Goal: Task Accomplishment & Management: Complete application form

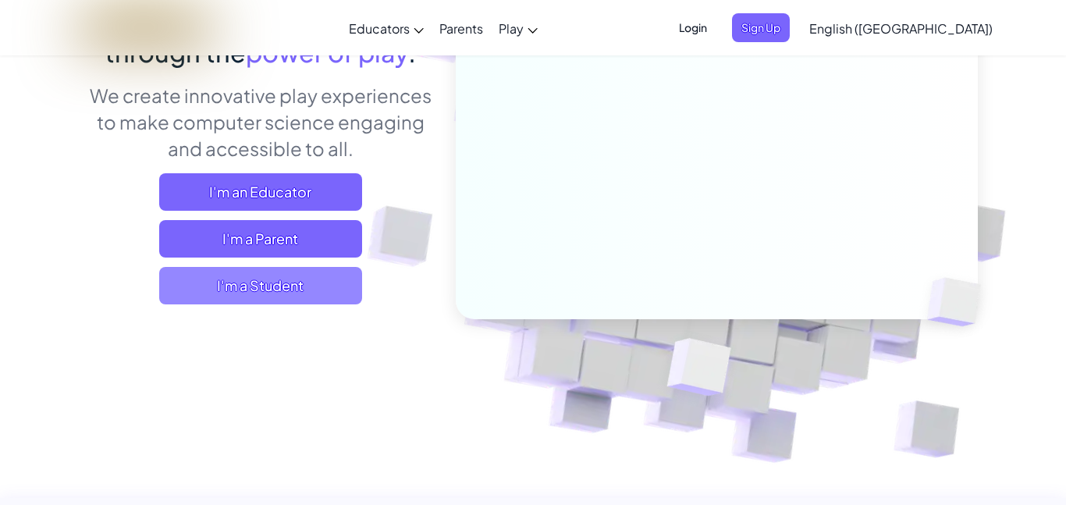
scroll to position [191, 0]
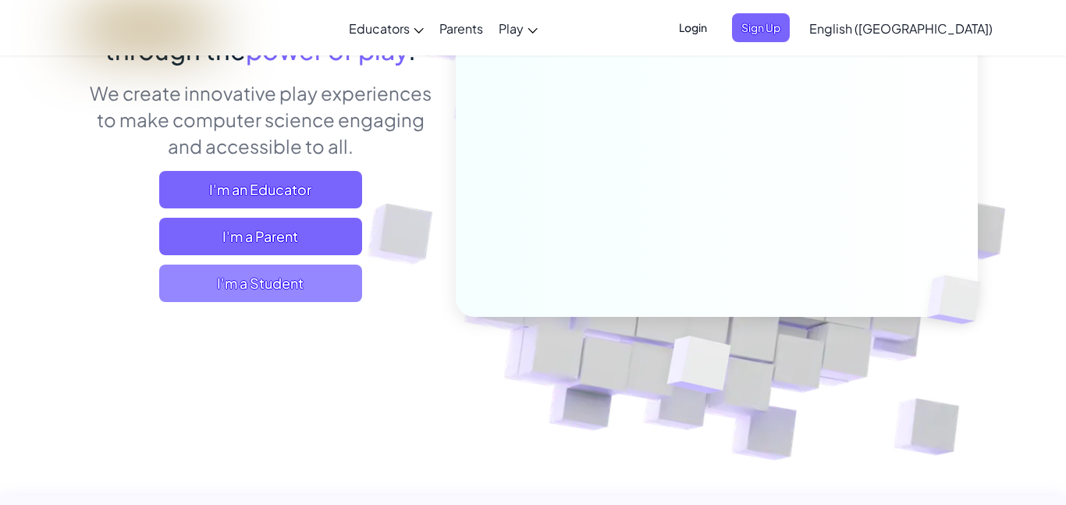
click at [321, 289] on span "I'm a Student" at bounding box center [260, 282] width 203 height 37
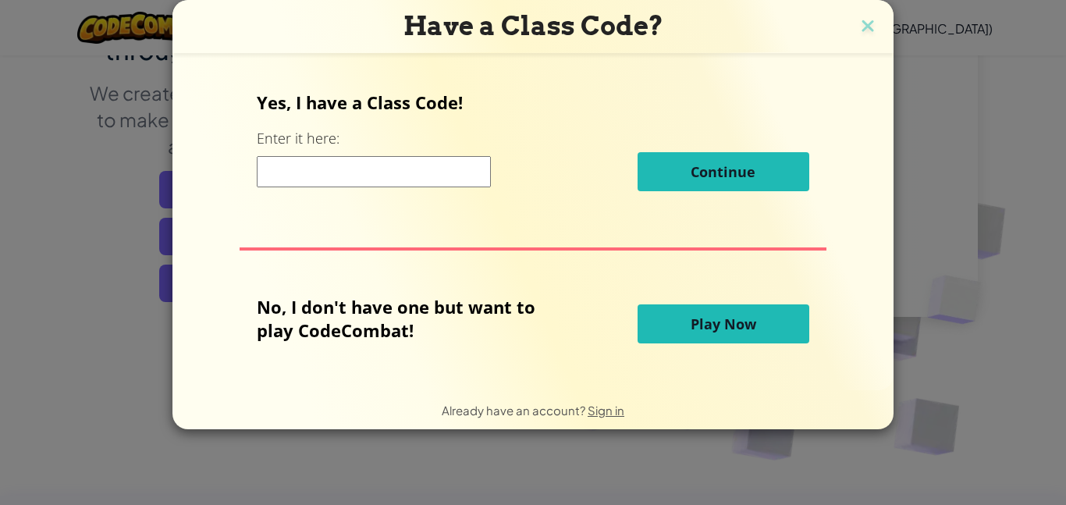
click at [392, 164] on input at bounding box center [374, 171] width 234 height 31
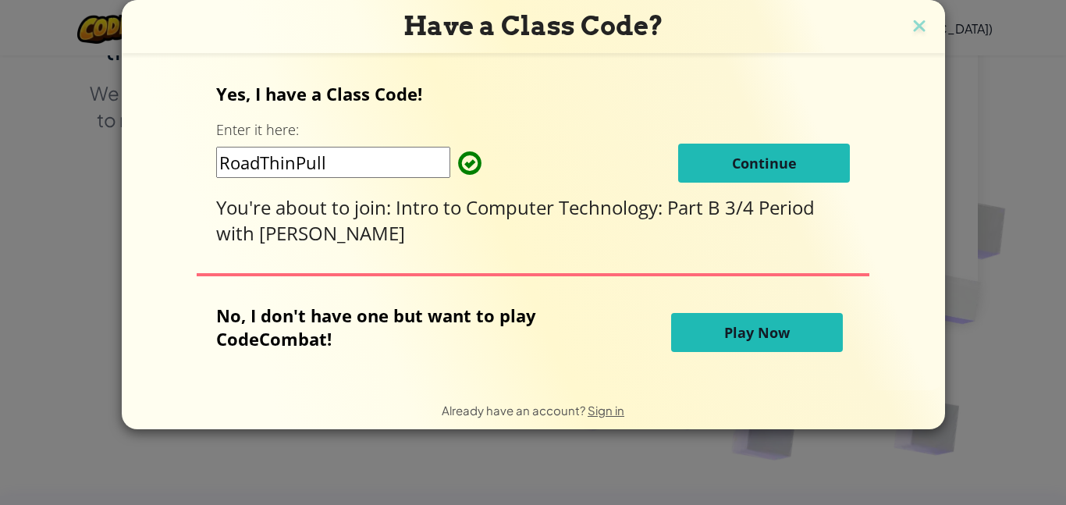
type input "RoadThinPull"
click at [763, 162] on span "Continue" at bounding box center [764, 163] width 65 height 19
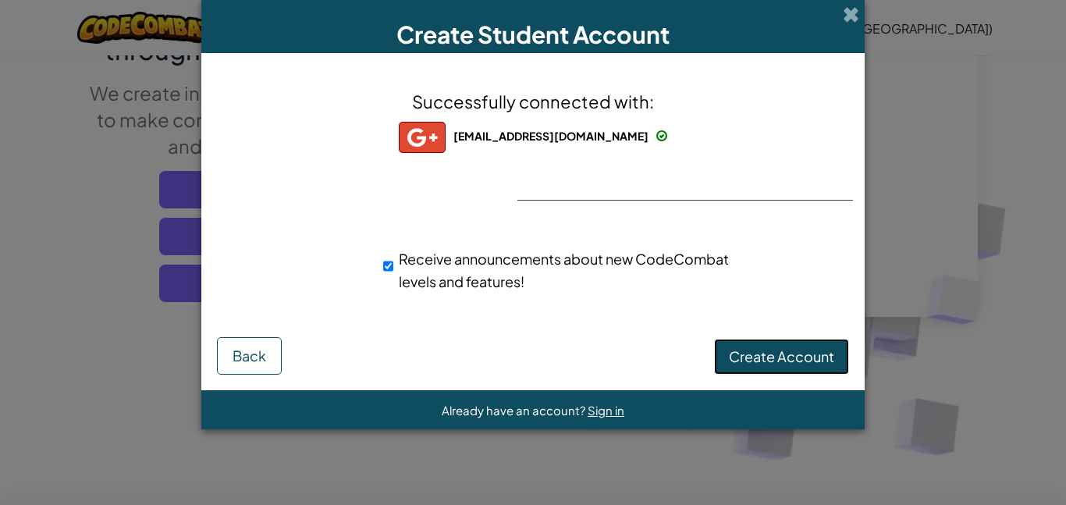
click at [771, 365] on span "Create Account" at bounding box center [781, 356] width 105 height 18
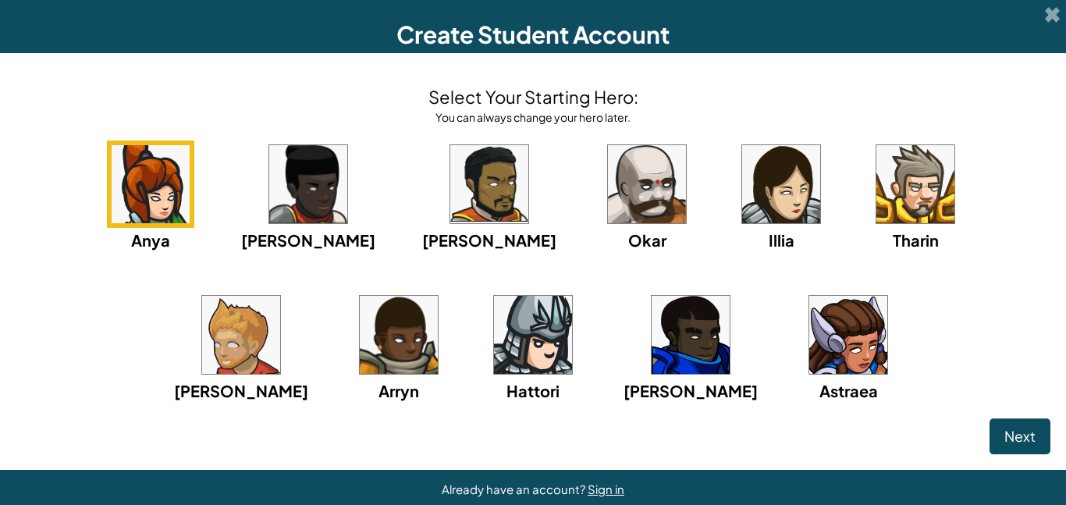
click at [360, 353] on img at bounding box center [399, 335] width 78 height 78
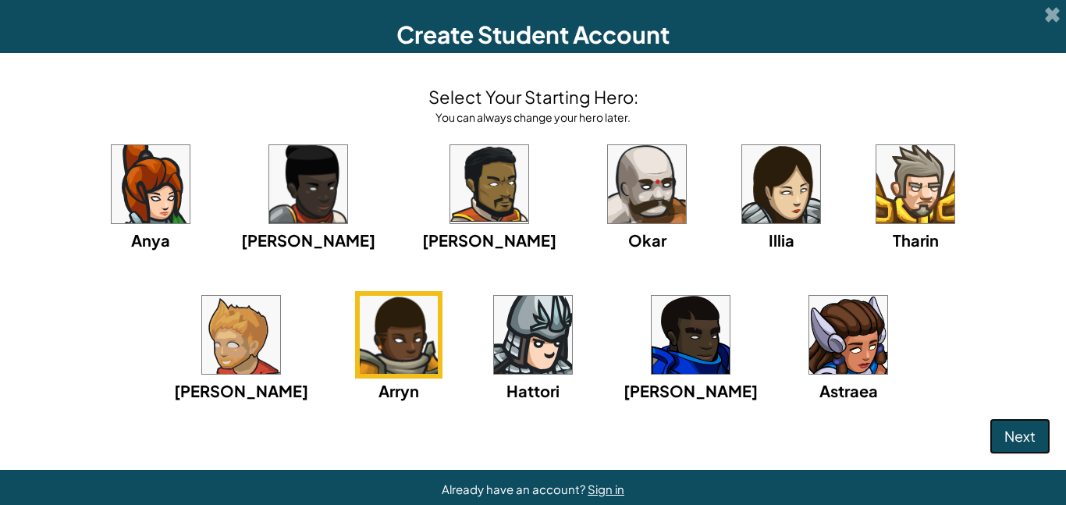
click at [1010, 449] on button "Next" at bounding box center [1019, 436] width 61 height 36
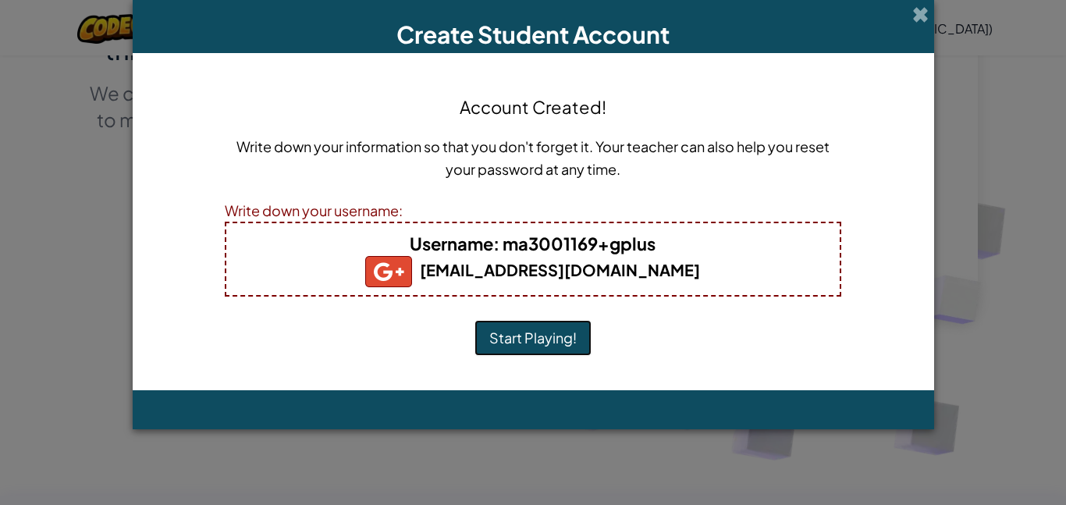
click at [520, 337] on button "Start Playing!" at bounding box center [532, 338] width 117 height 36
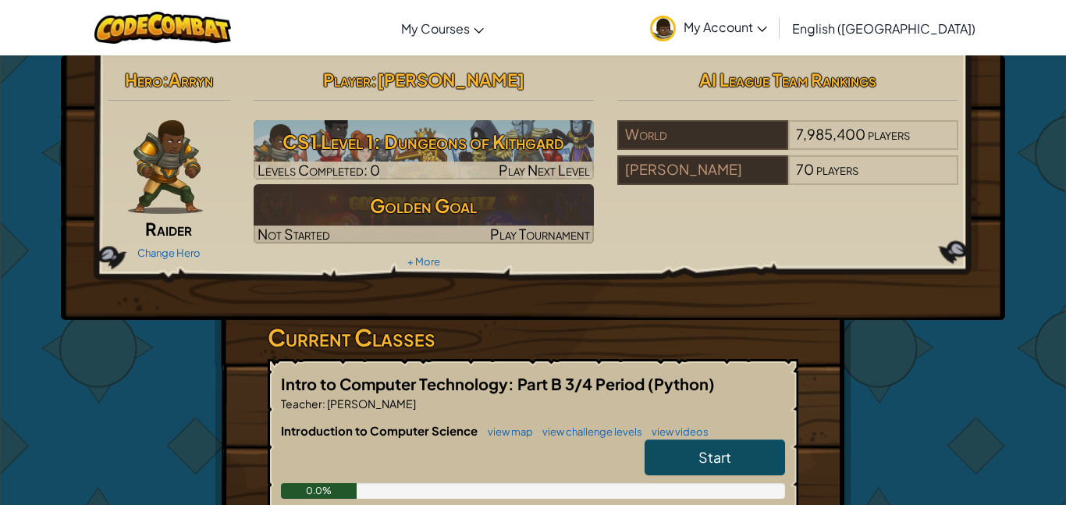
click at [683, 463] on link "Start" at bounding box center [714, 457] width 140 height 36
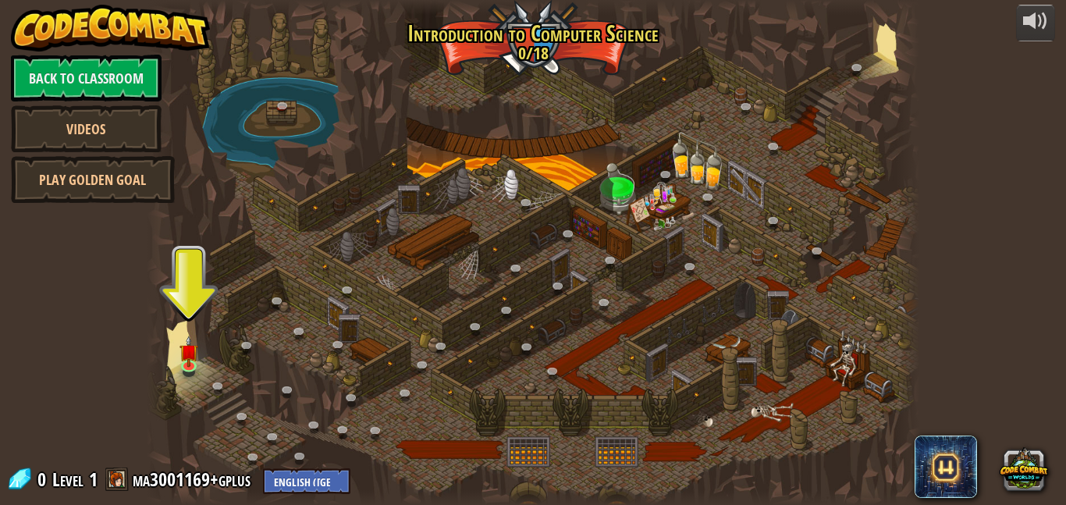
click at [94, 179] on link "Play Golden Goal" at bounding box center [93, 179] width 164 height 47
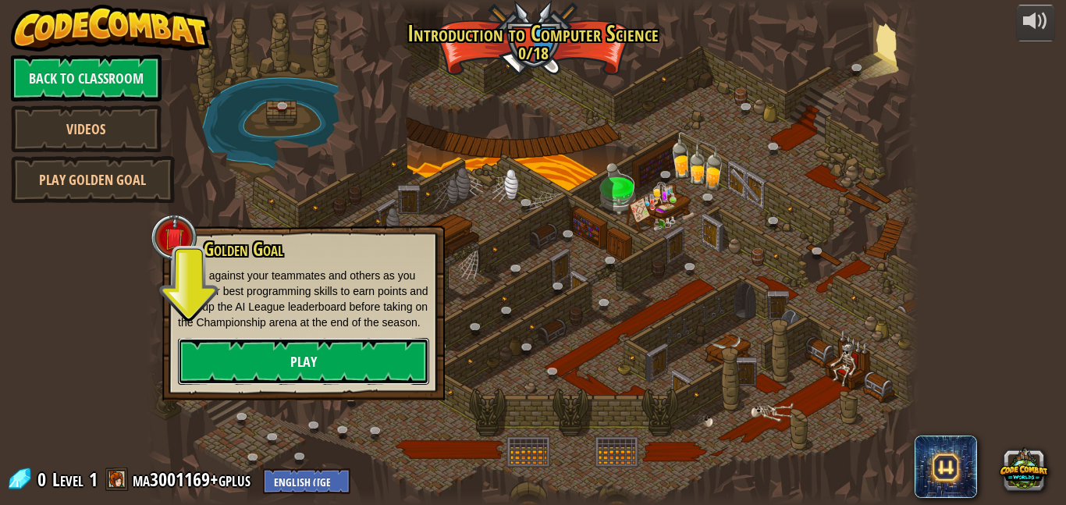
click at [294, 385] on link "Play" at bounding box center [303, 361] width 251 height 47
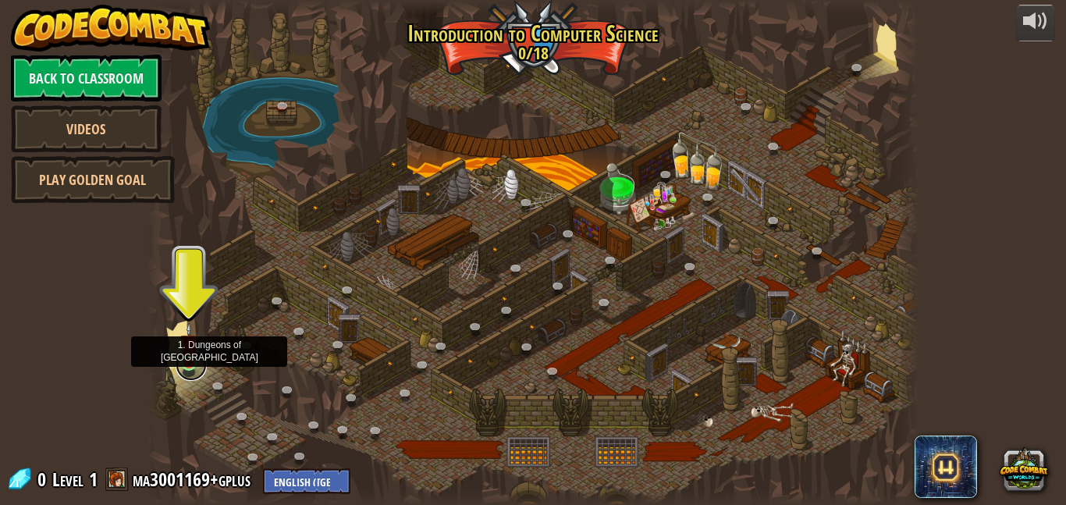
click at [192, 370] on link at bounding box center [191, 365] width 31 height 31
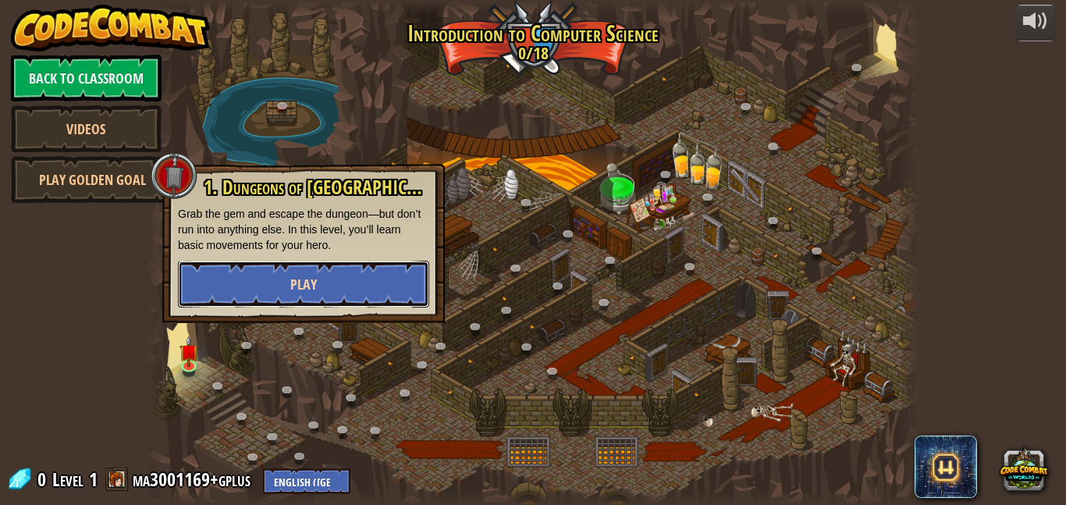
click at [259, 290] on button "Play" at bounding box center [303, 284] width 251 height 47
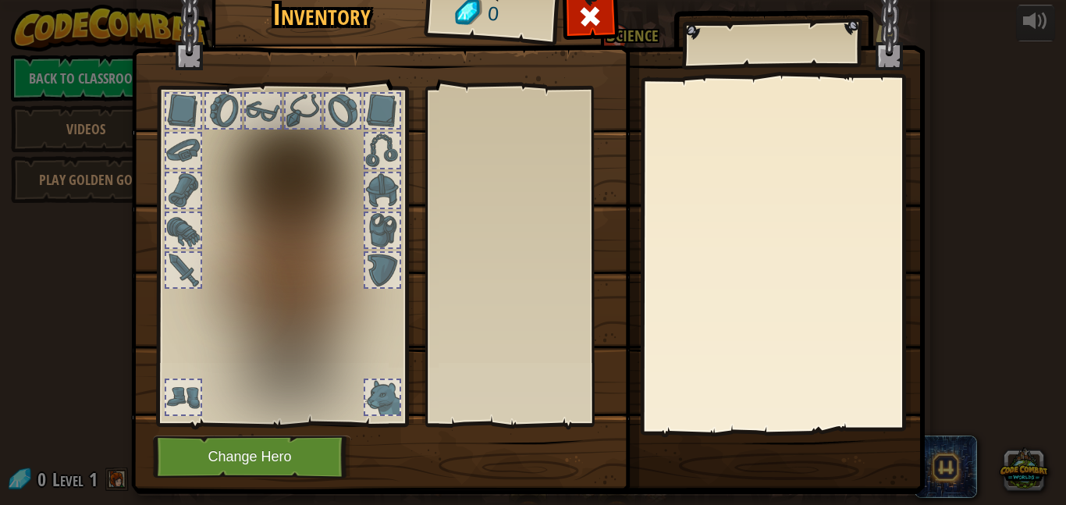
click at [392, 190] on div at bounding box center [382, 190] width 34 height 34
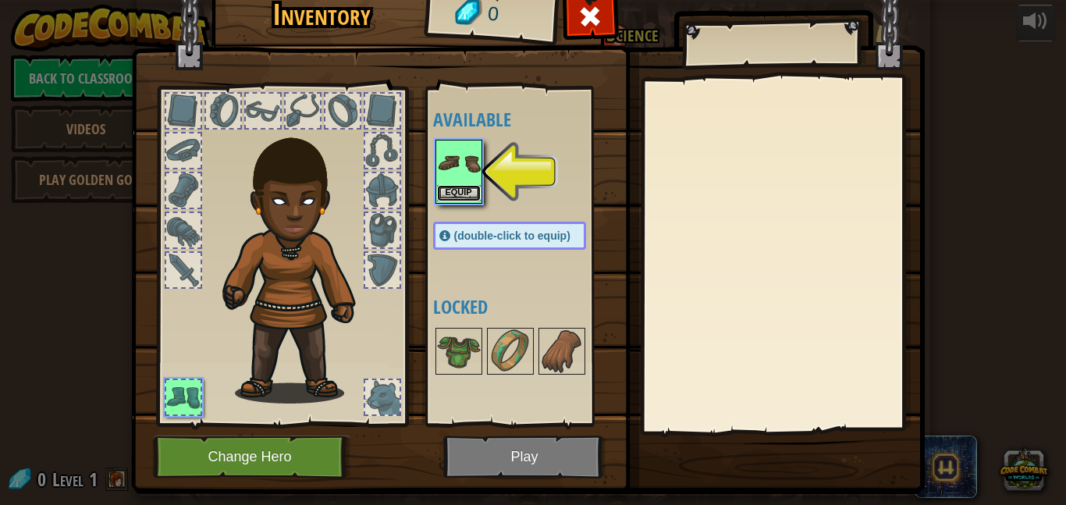
click at [453, 193] on button "Equip" at bounding box center [459, 193] width 44 height 16
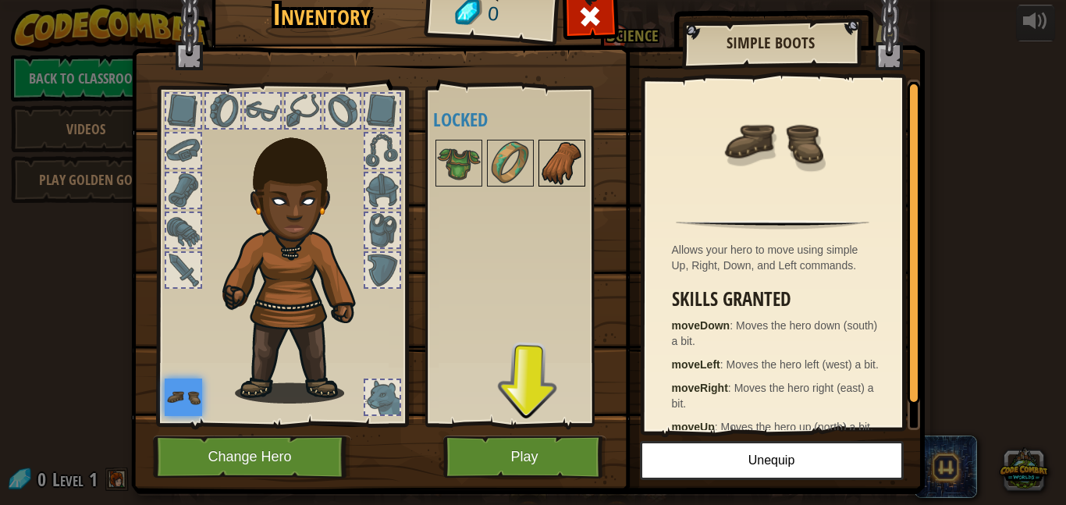
click at [540, 170] on img at bounding box center [562, 163] width 44 height 44
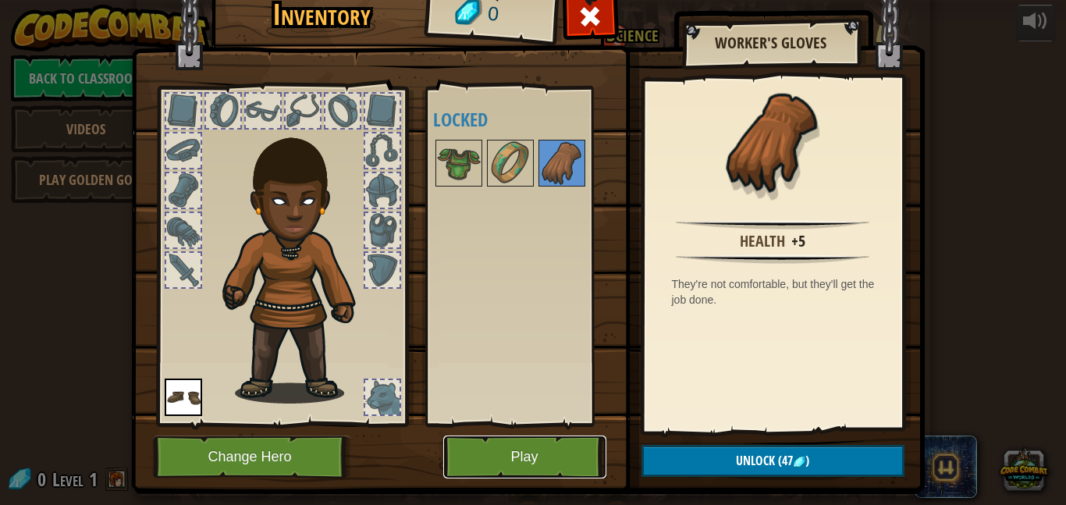
click at [556, 435] on button "Play" at bounding box center [524, 456] width 163 height 43
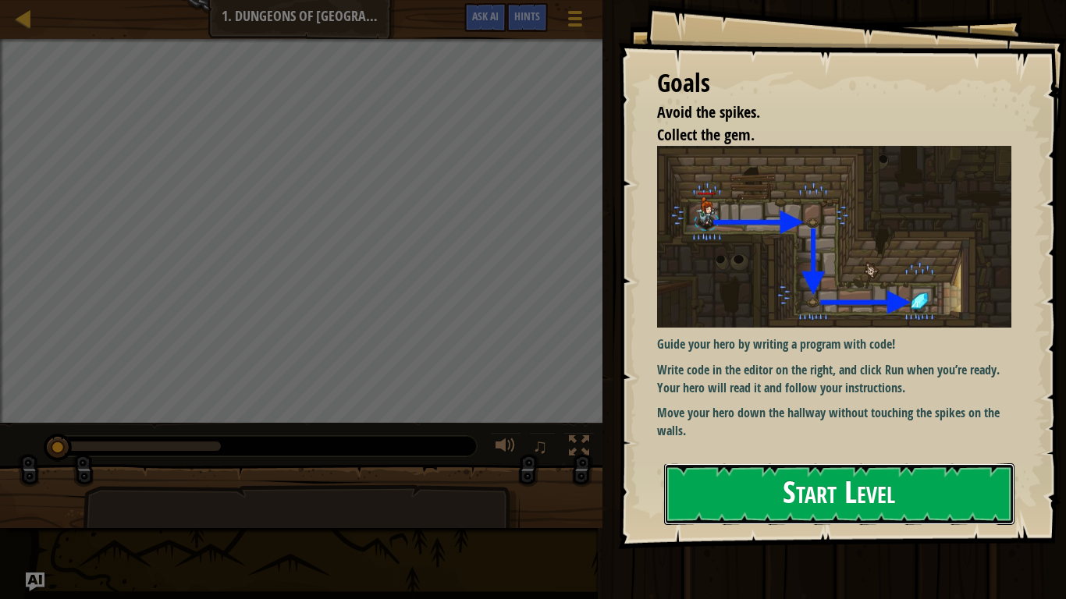
click at [860, 504] on button "Start Level" at bounding box center [839, 494] width 350 height 62
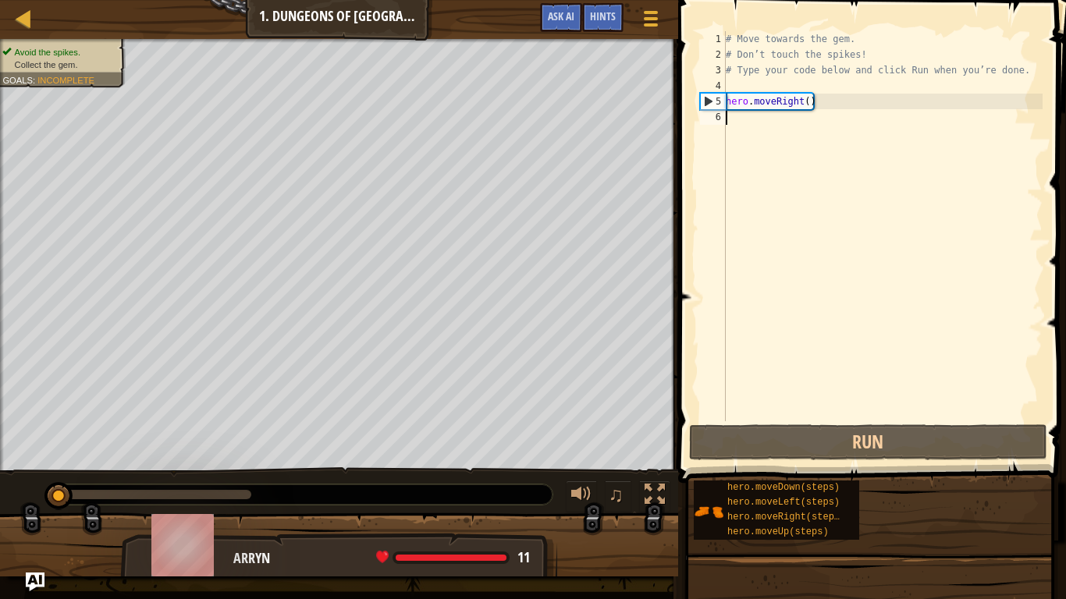
click at [860, 504] on div "hero.moveDown(steps) hero.moveLeft(steps) hero.moveRight(steps) hero.moveUp(ste…" at bounding box center [874, 510] width 362 height 61
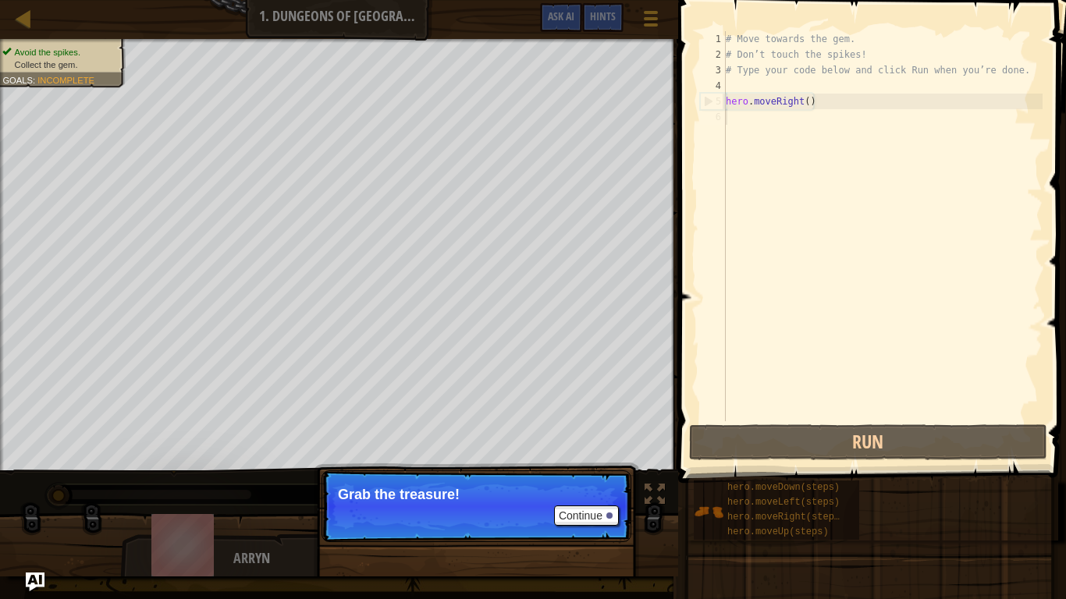
click at [554, 488] on p "Grab the treasure!" at bounding box center [476, 495] width 277 height 16
click at [572, 503] on p "Continue Grab the treasure!" at bounding box center [476, 506] width 310 height 72
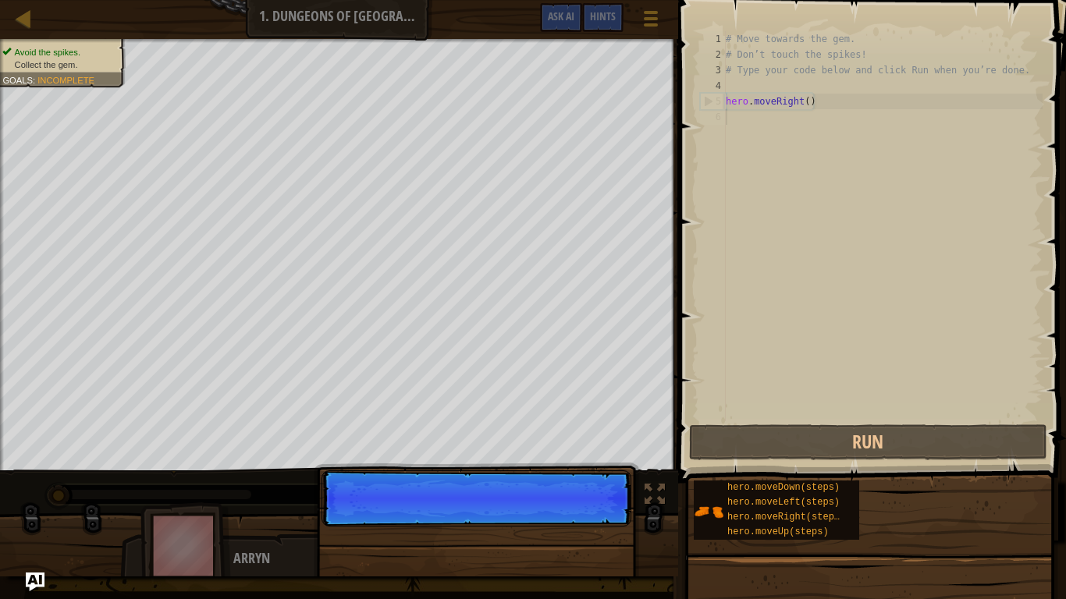
scroll to position [7, 0]
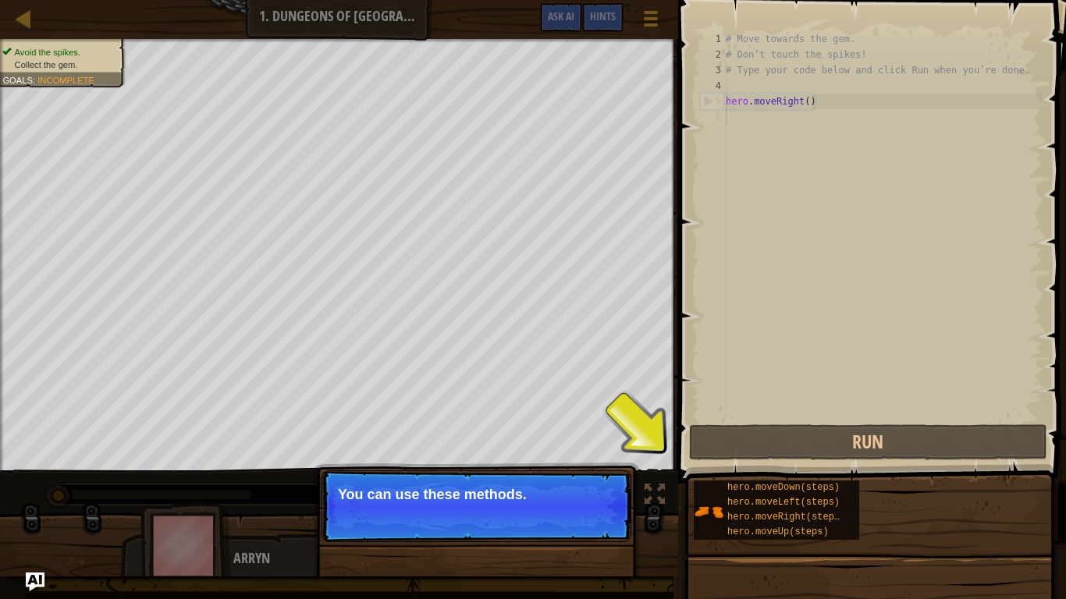
click at [586, 504] on button "Continue" at bounding box center [586, 516] width 65 height 20
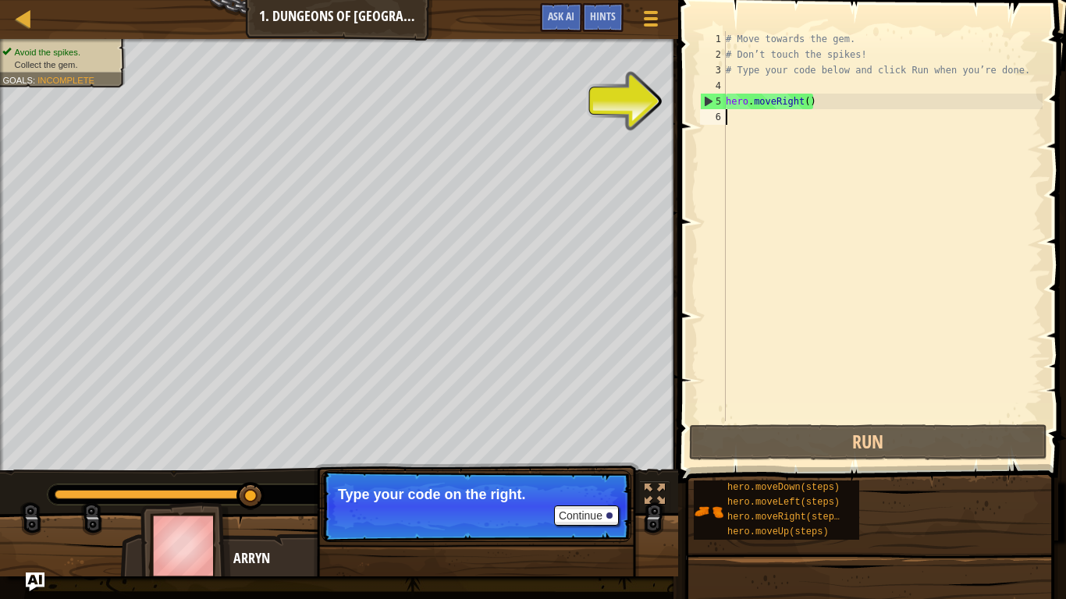
click at [755, 118] on div "# Move towards the gem. # Don’t touch the spikes! # Type your code below and cl…" at bounding box center [882, 241] width 320 height 421
click at [727, 147] on div "# Move towards the gem. # Don’t touch the spikes! # Type your code below and cl…" at bounding box center [882, 241] width 320 height 421
click at [740, 127] on div "# Move towards the gem. # Don’t touch the spikes! # Type your code below and cl…" at bounding box center [882, 241] width 320 height 421
click at [603, 504] on button "Continue" at bounding box center [586, 516] width 65 height 20
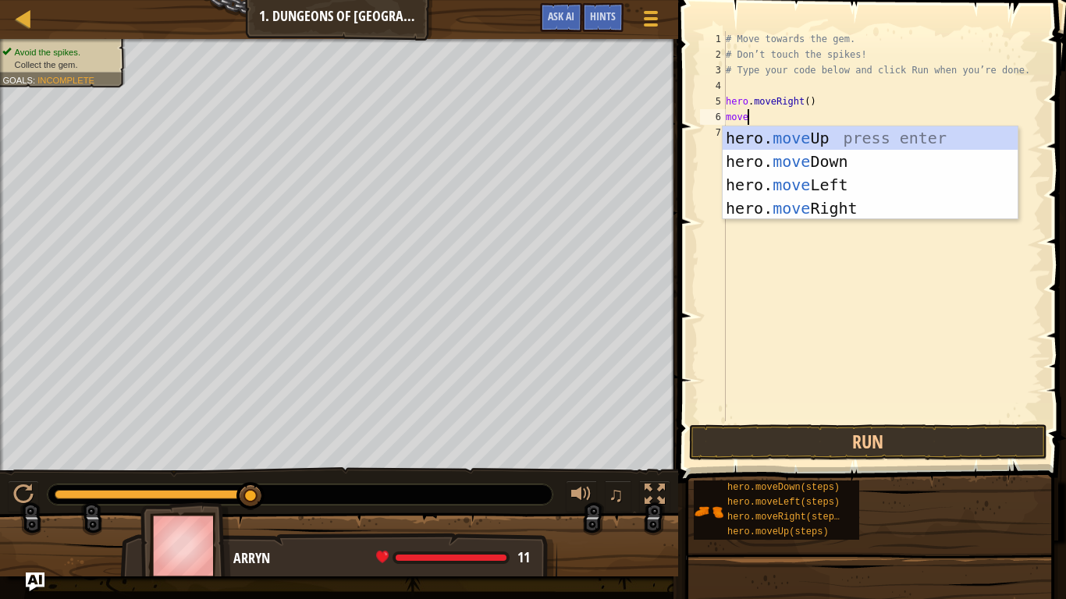
type textarea "move"
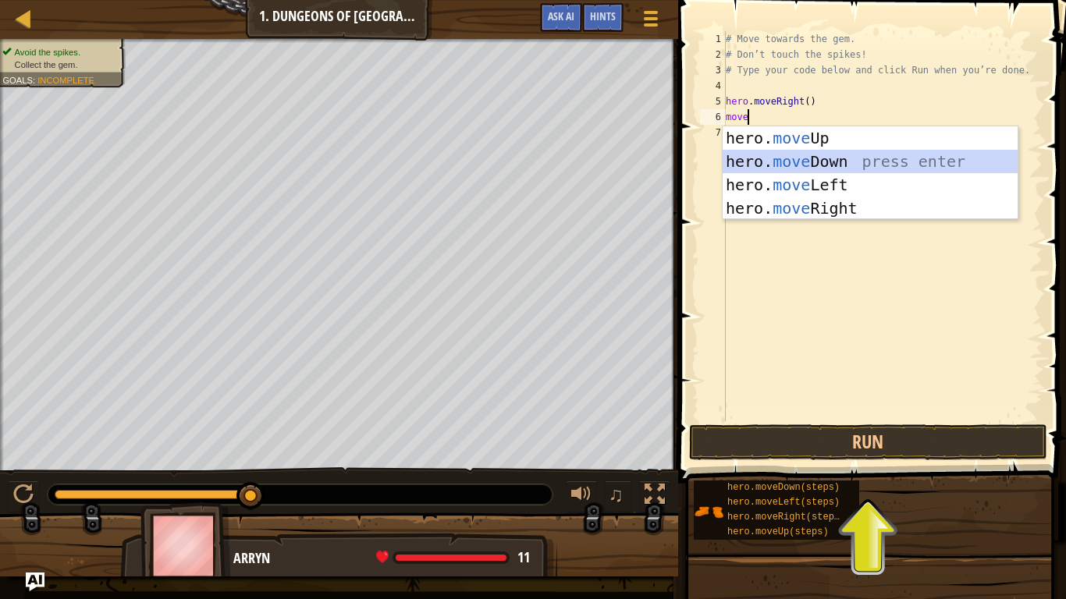
click at [882, 163] on div "hero. move Up press enter hero. move Down press enter hero. move Left press ent…" at bounding box center [869, 196] width 295 height 140
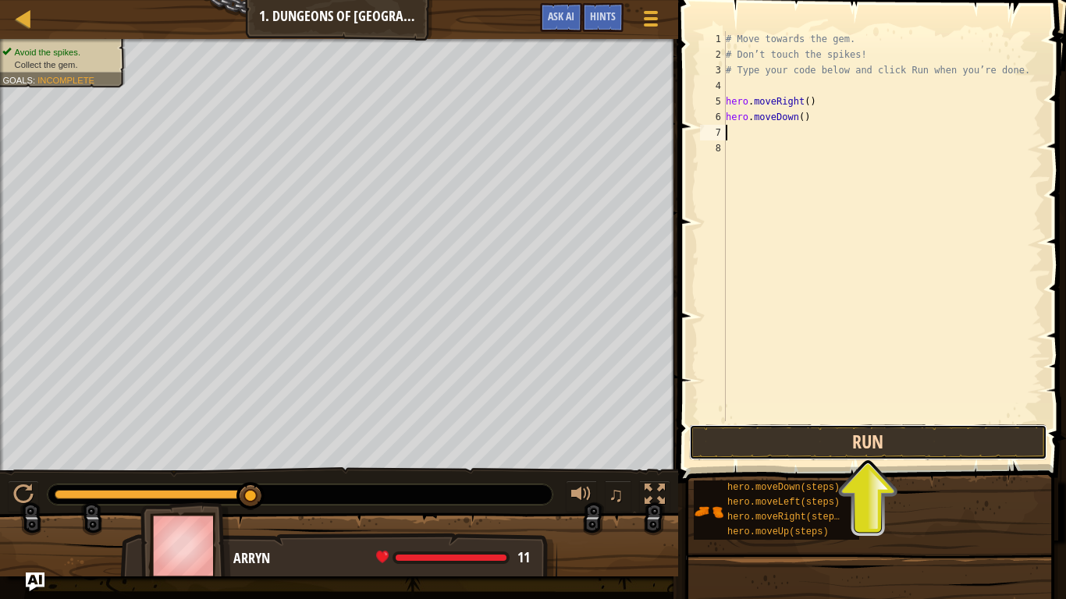
click at [899, 449] on button "Run" at bounding box center [868, 442] width 358 height 36
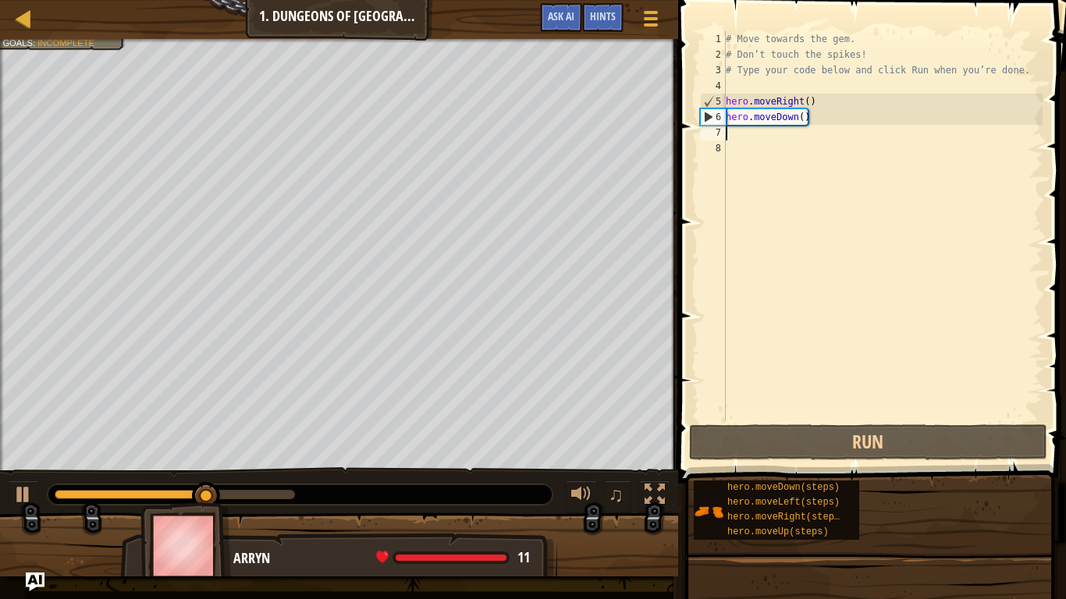
click at [745, 135] on div "# Move towards the gem. # Don’t touch the spikes! # Type your code below and cl…" at bounding box center [882, 241] width 320 height 421
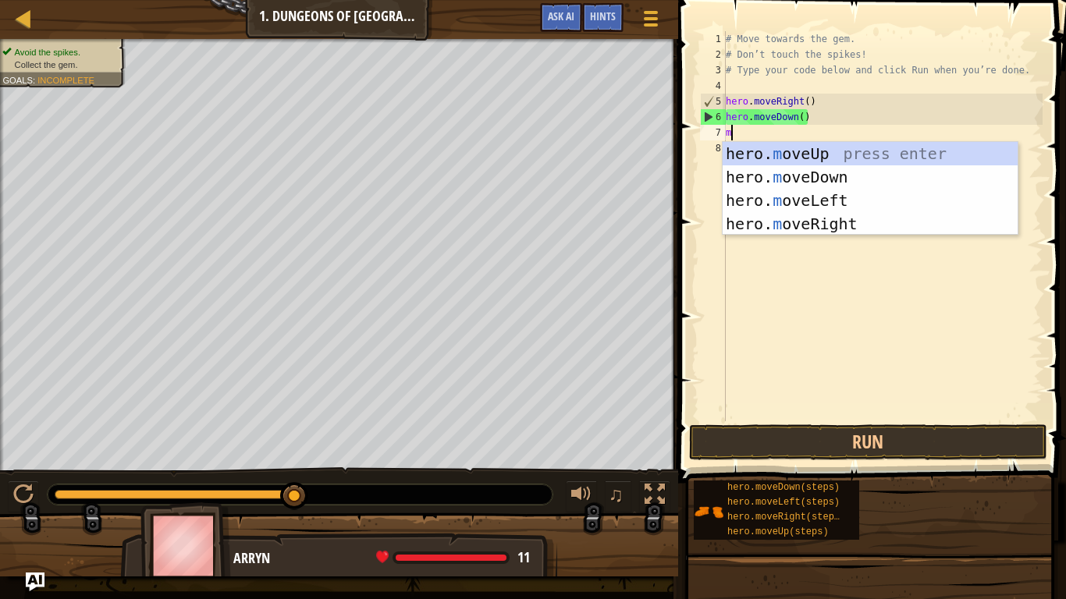
type textarea "mo"
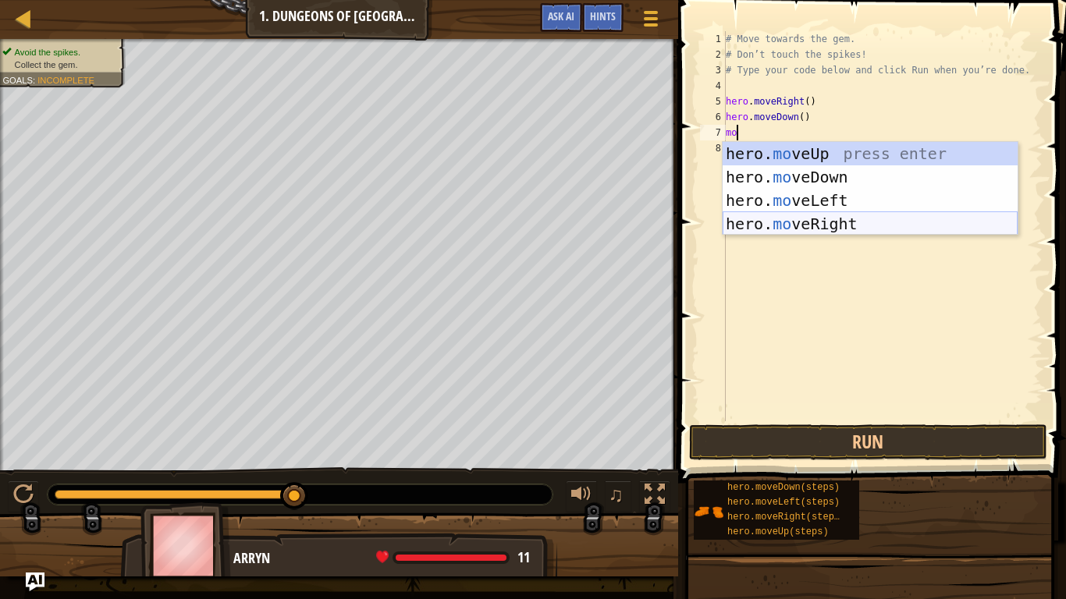
click at [840, 233] on div "hero. mo veUp press enter hero. mo veDown press enter hero. mo veLeft press ent…" at bounding box center [869, 212] width 295 height 140
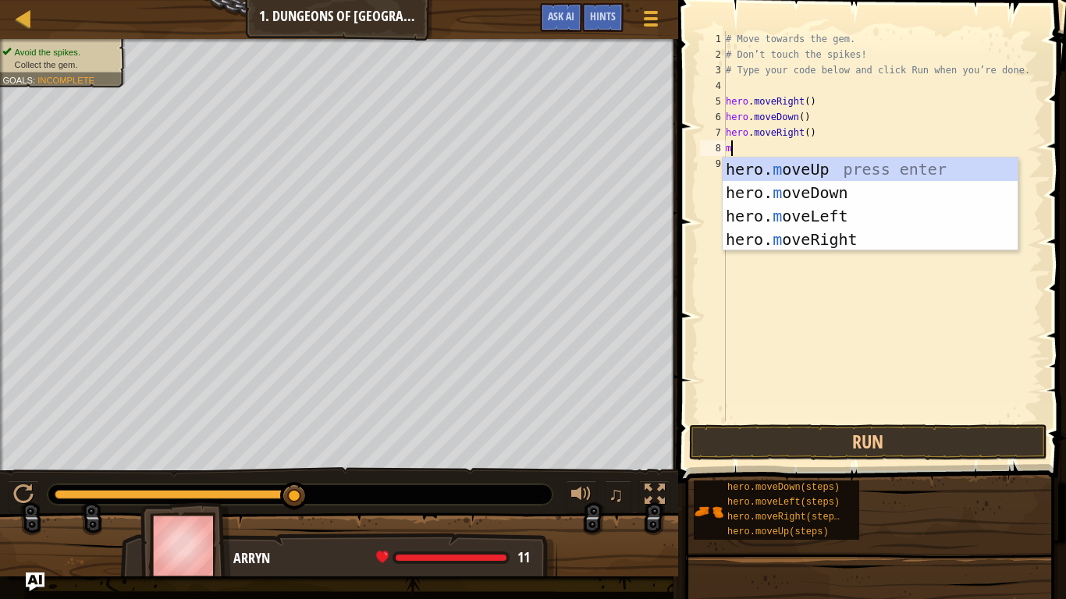
type textarea "mo"
click at [923, 235] on div "hero. mo veUp press enter hero. mo veDown press enter hero. mo veLeft press ent…" at bounding box center [869, 228] width 295 height 140
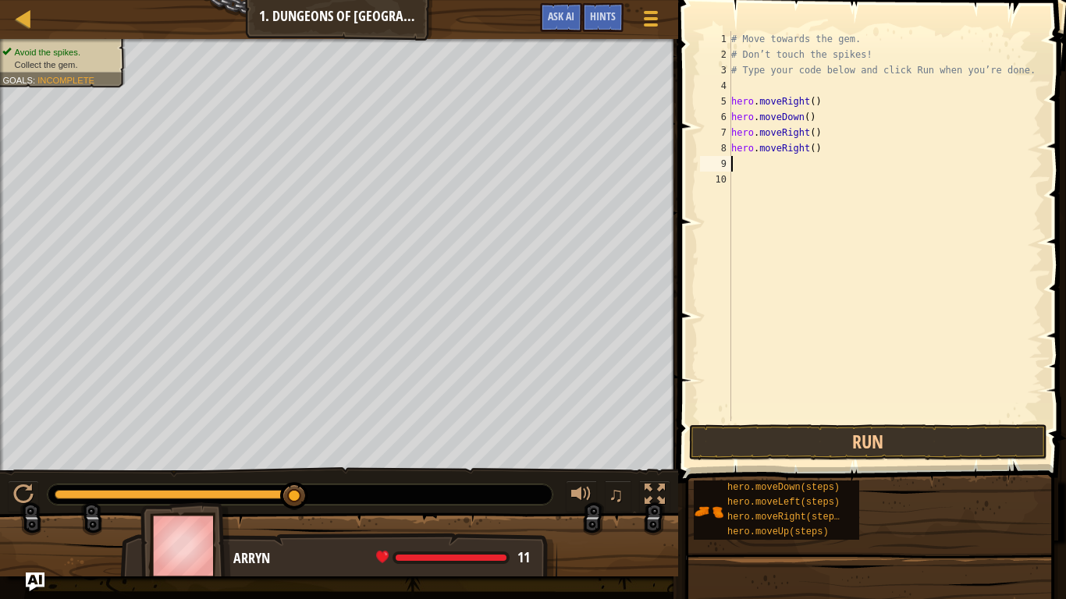
scroll to position [7, 0]
click at [815, 147] on div "# Move towards the gem. # Don’t touch the spikes! # Type your code below and cl…" at bounding box center [885, 241] width 314 height 421
type textarea ")"
click at [782, 158] on div "# Move towards the gem. # Don’t touch the spikes! # Type your code below and cl…" at bounding box center [885, 241] width 314 height 421
click at [774, 148] on div "# Move towards the gem. # Don’t touch the spikes! # Type your code below and cl…" at bounding box center [885, 241] width 314 height 421
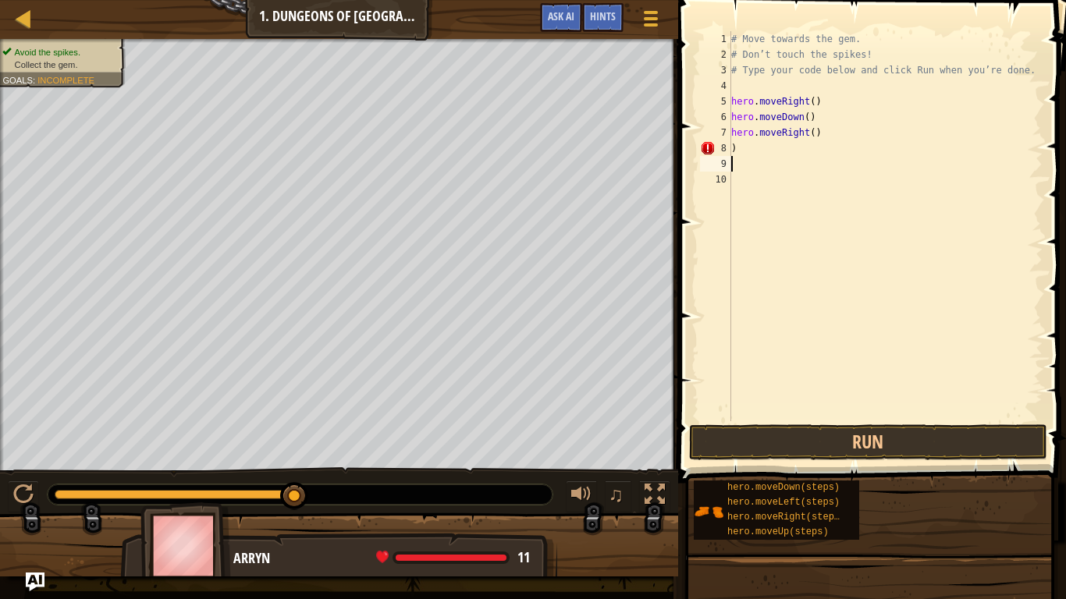
type textarea ")"
type textarea "m"
type textarea "mo"
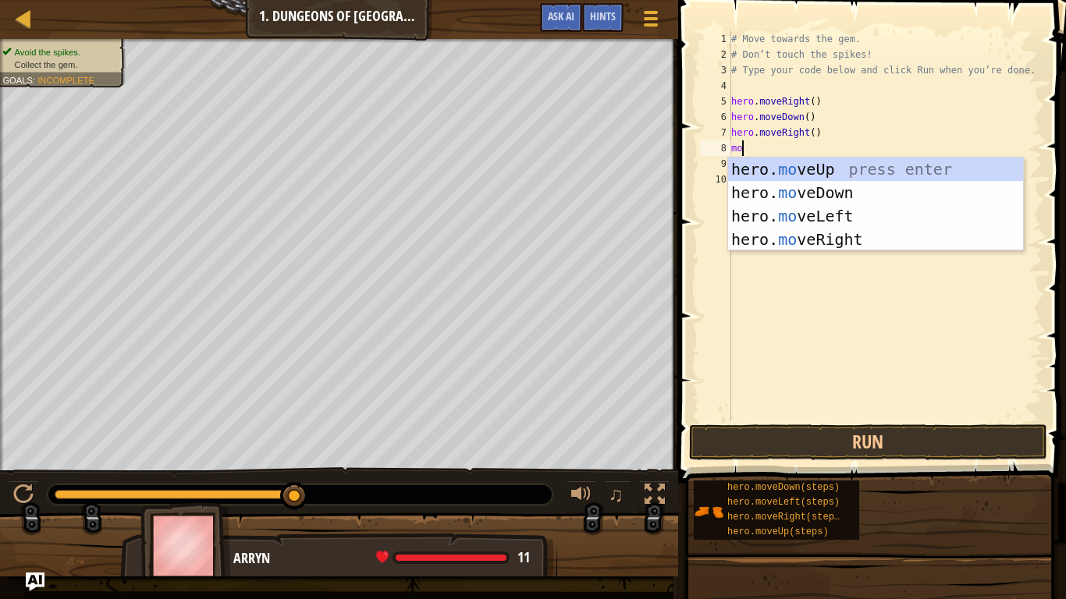
scroll to position [7, 1]
click at [857, 173] on div "hero. mo veUp press enter hero. mo veDown press enter hero. mo veLeft press ent…" at bounding box center [875, 228] width 295 height 140
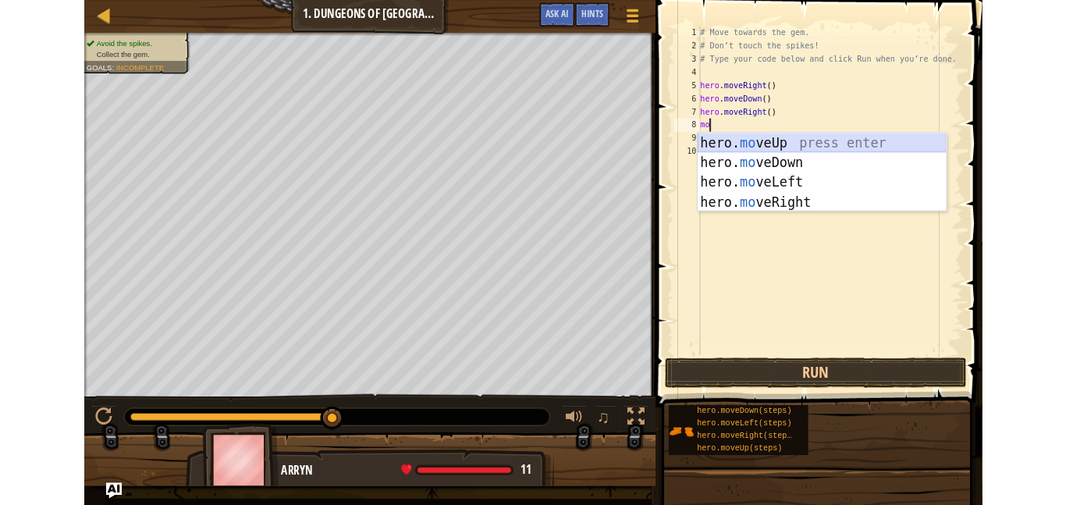
scroll to position [7, 0]
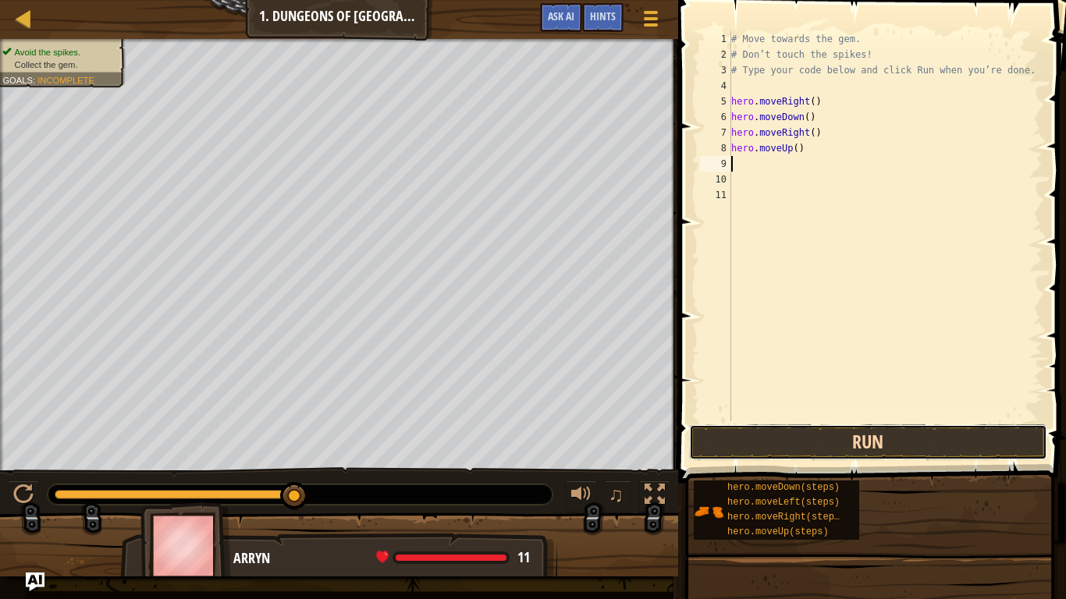
click at [779, 455] on button "Run" at bounding box center [868, 442] width 358 height 36
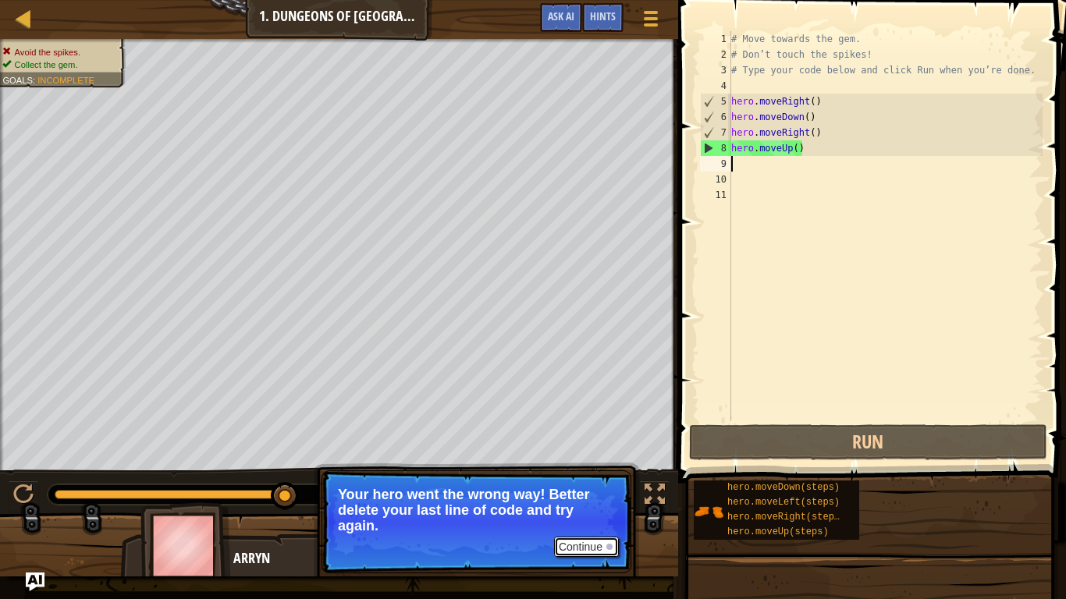
click at [586, 504] on button "Continue" at bounding box center [586, 547] width 65 height 20
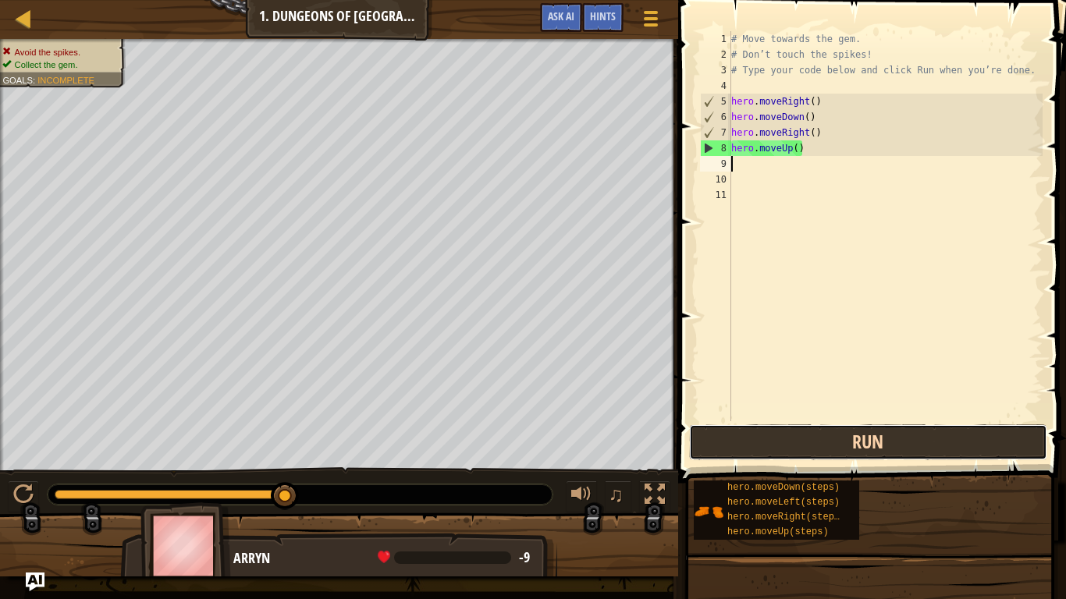
click at [800, 453] on button "Run" at bounding box center [868, 442] width 358 height 36
click at [768, 445] on button "Run" at bounding box center [868, 442] width 358 height 36
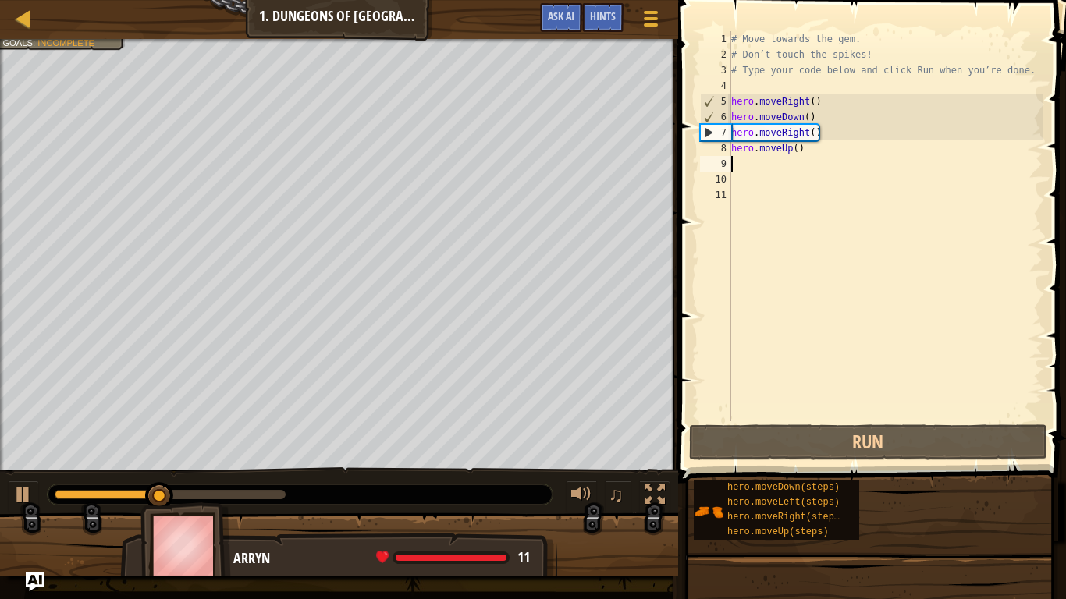
click at [840, 151] on div "# Move towards the gem. # Don’t touch the spikes! # Type your code below and cl…" at bounding box center [885, 241] width 314 height 421
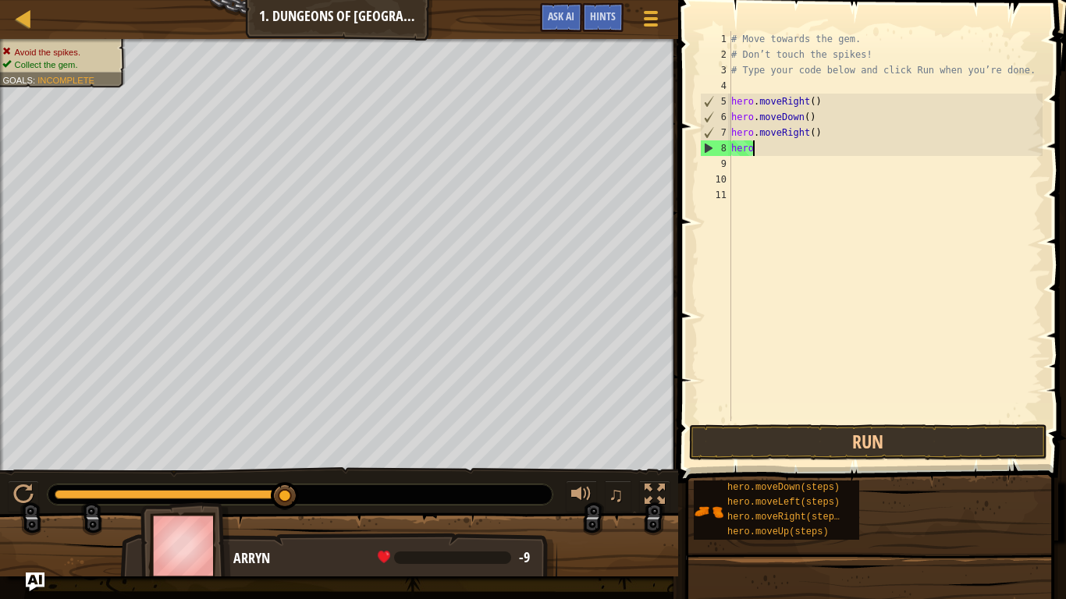
type textarea "h"
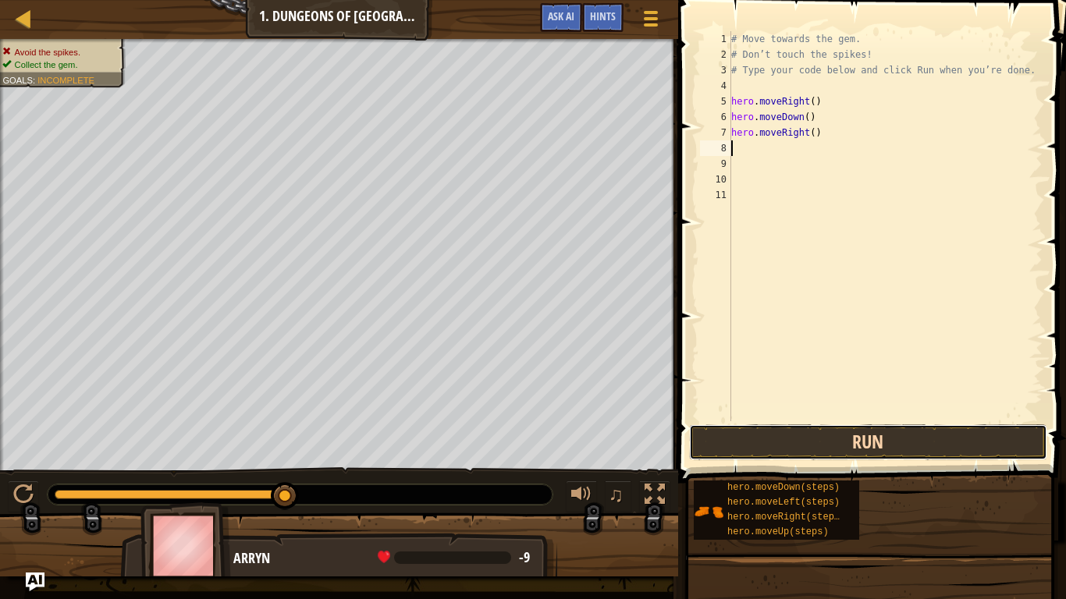
click at [812, 455] on button "Run" at bounding box center [868, 442] width 358 height 36
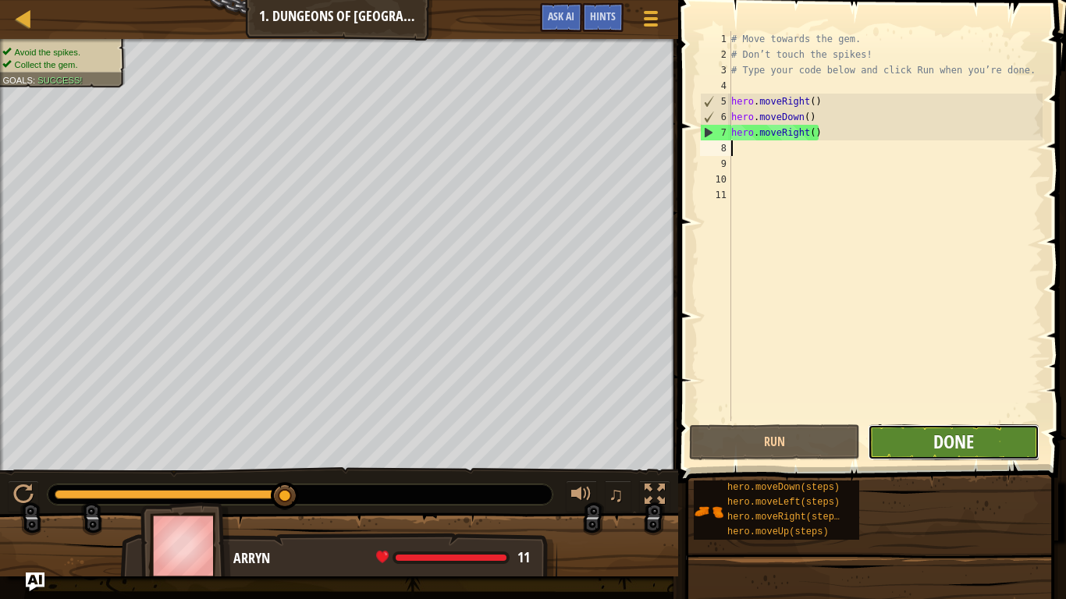
click at [941, 438] on span "Done" at bounding box center [953, 441] width 41 height 25
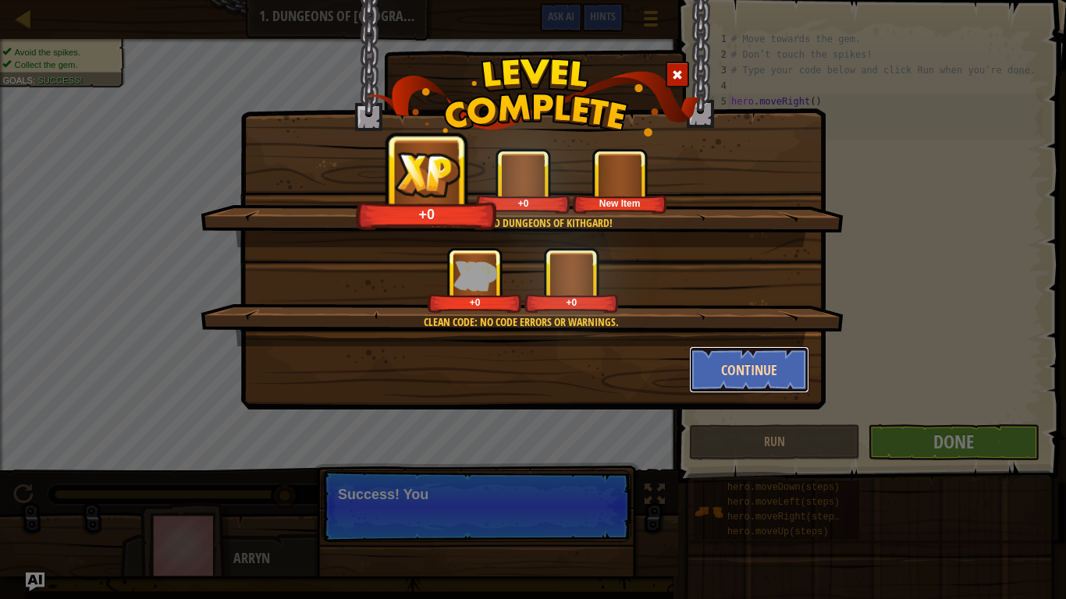
click at [762, 365] on button "Continue" at bounding box center [749, 369] width 121 height 47
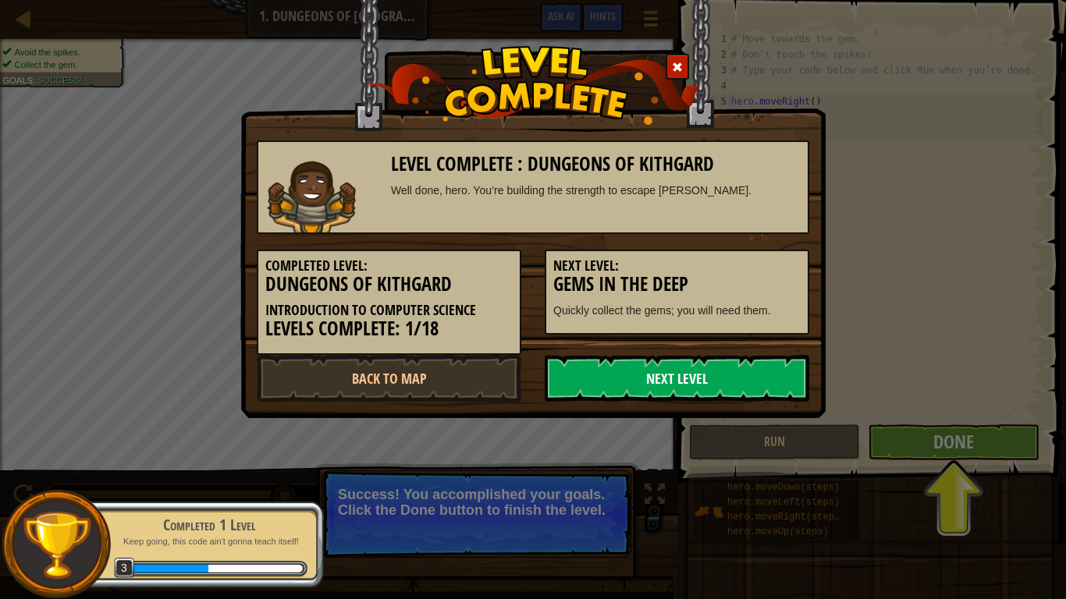
click at [766, 375] on link "Next Level" at bounding box center [677, 378] width 264 height 47
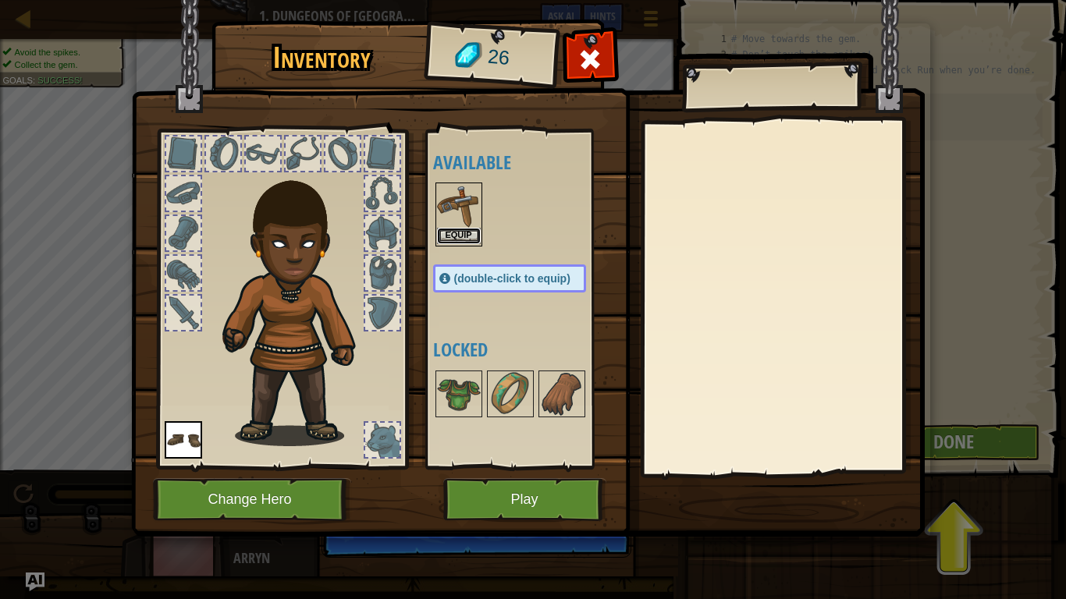
click at [459, 235] on button "Equip" at bounding box center [459, 236] width 44 height 16
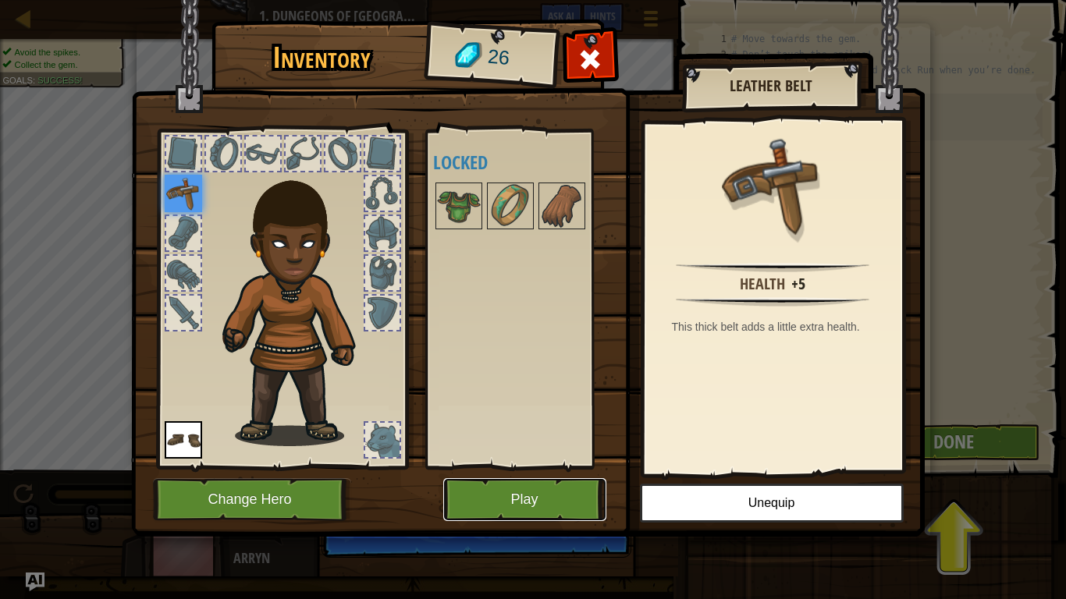
click at [504, 504] on button "Play" at bounding box center [524, 499] width 163 height 43
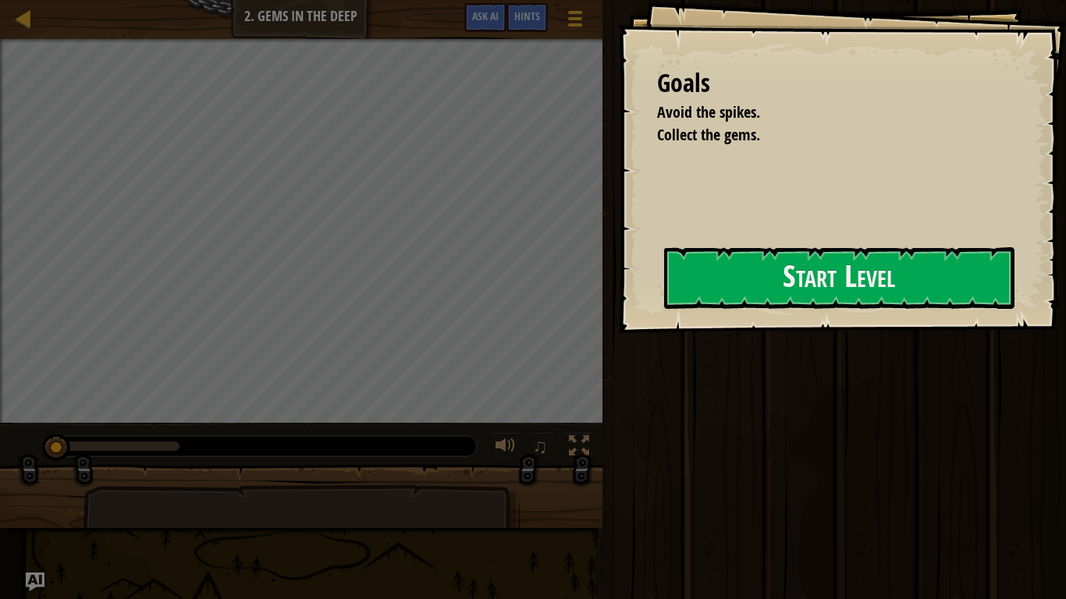
click at [739, 463] on div "Run Submit Done" at bounding box center [832, 295] width 468 height 591
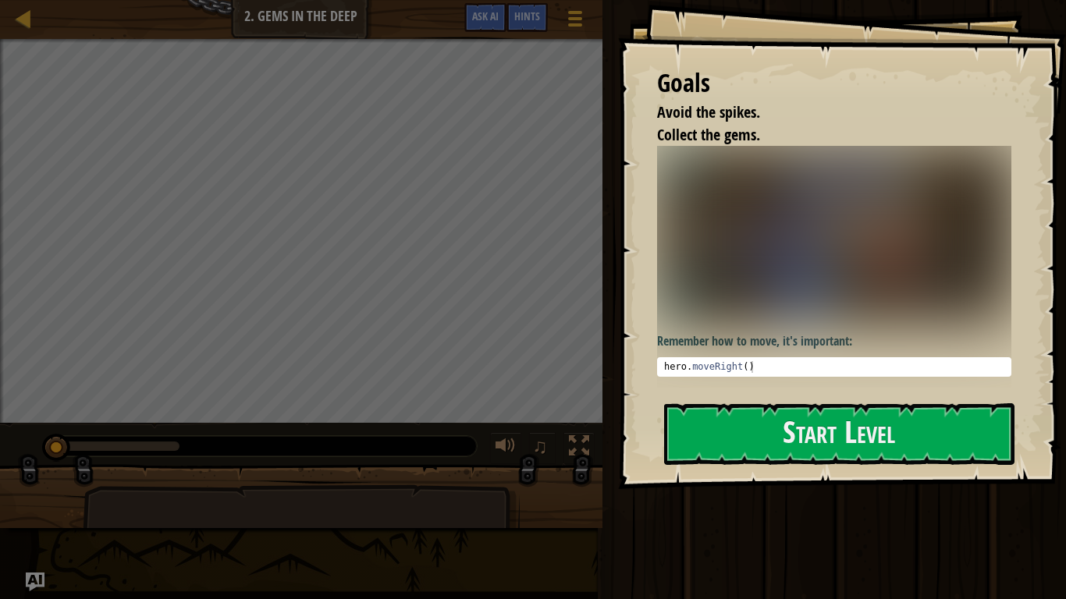
click at [496, 424] on div "♫" at bounding box center [301, 442] width 602 height 47
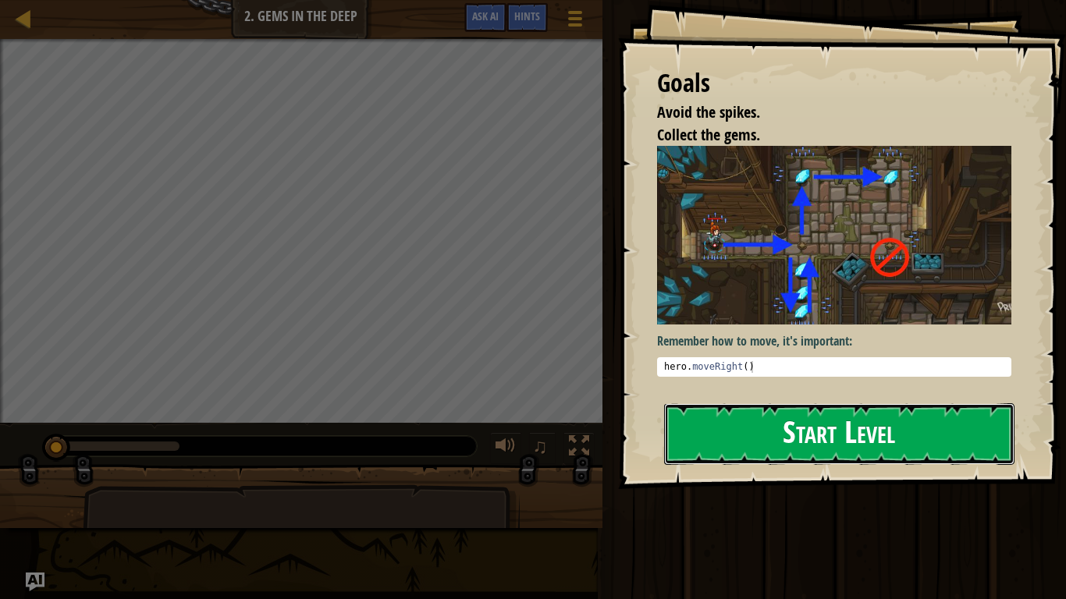
click at [808, 453] on button "Start Level" at bounding box center [839, 434] width 350 height 62
